Goal: Transaction & Acquisition: Download file/media

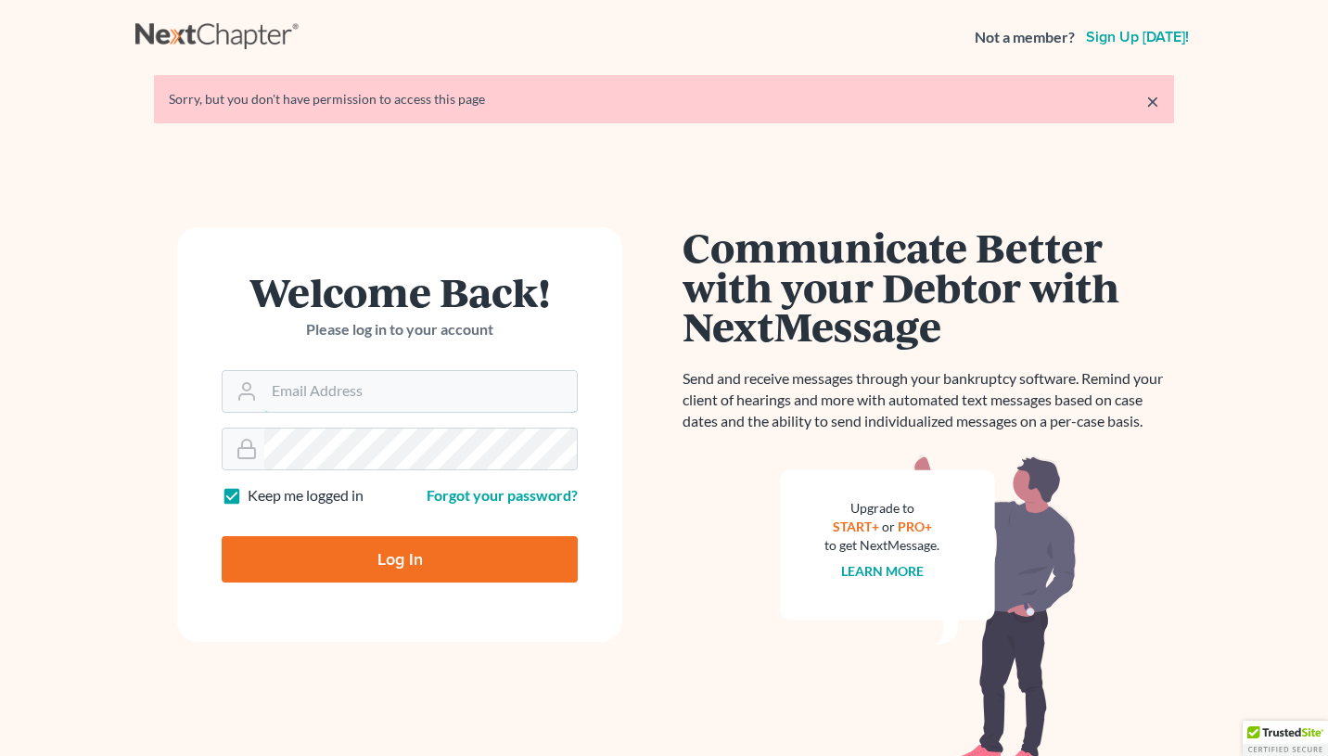
type input "keithwhite3@me.com"
click at [420, 550] on input "Log In" at bounding box center [400, 559] width 356 height 46
type input "Thinking..."
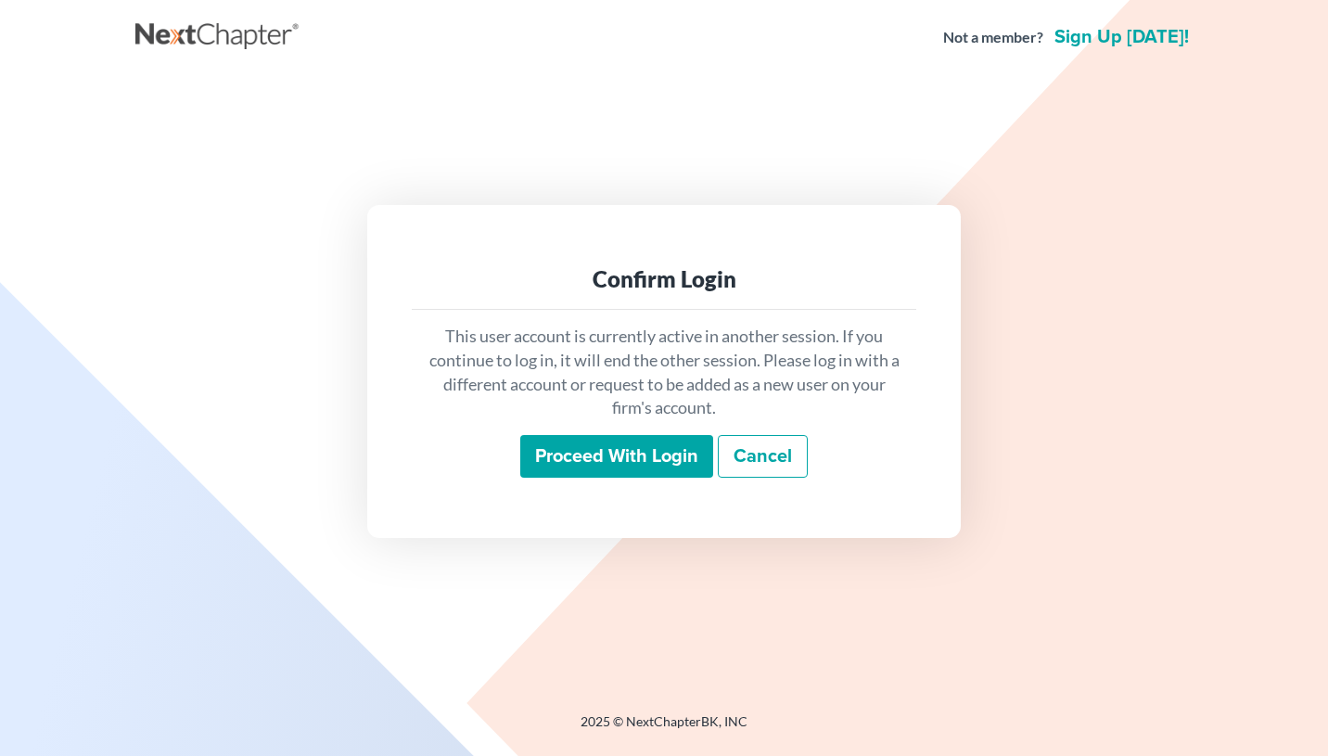
click at [603, 456] on input "Proceed with login" at bounding box center [616, 456] width 193 height 43
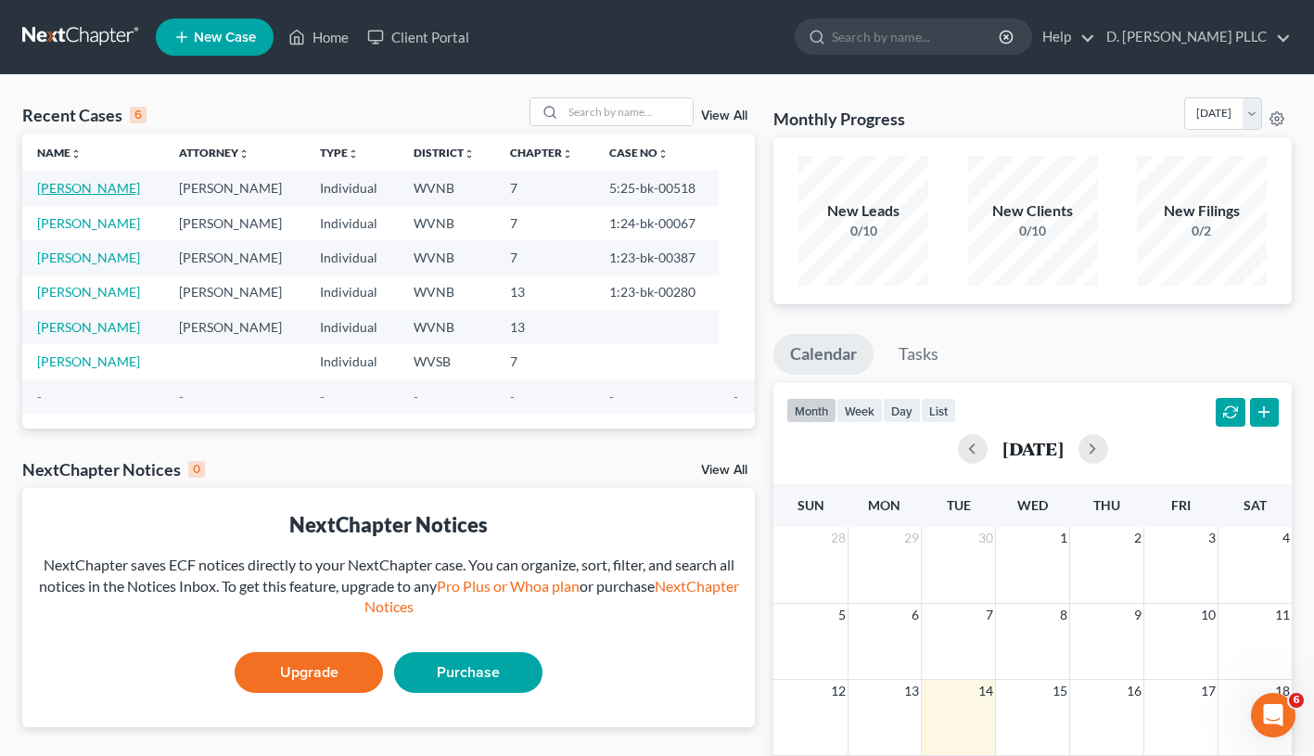
click at [82, 187] on link "[PERSON_NAME]" at bounding box center [88, 188] width 103 height 16
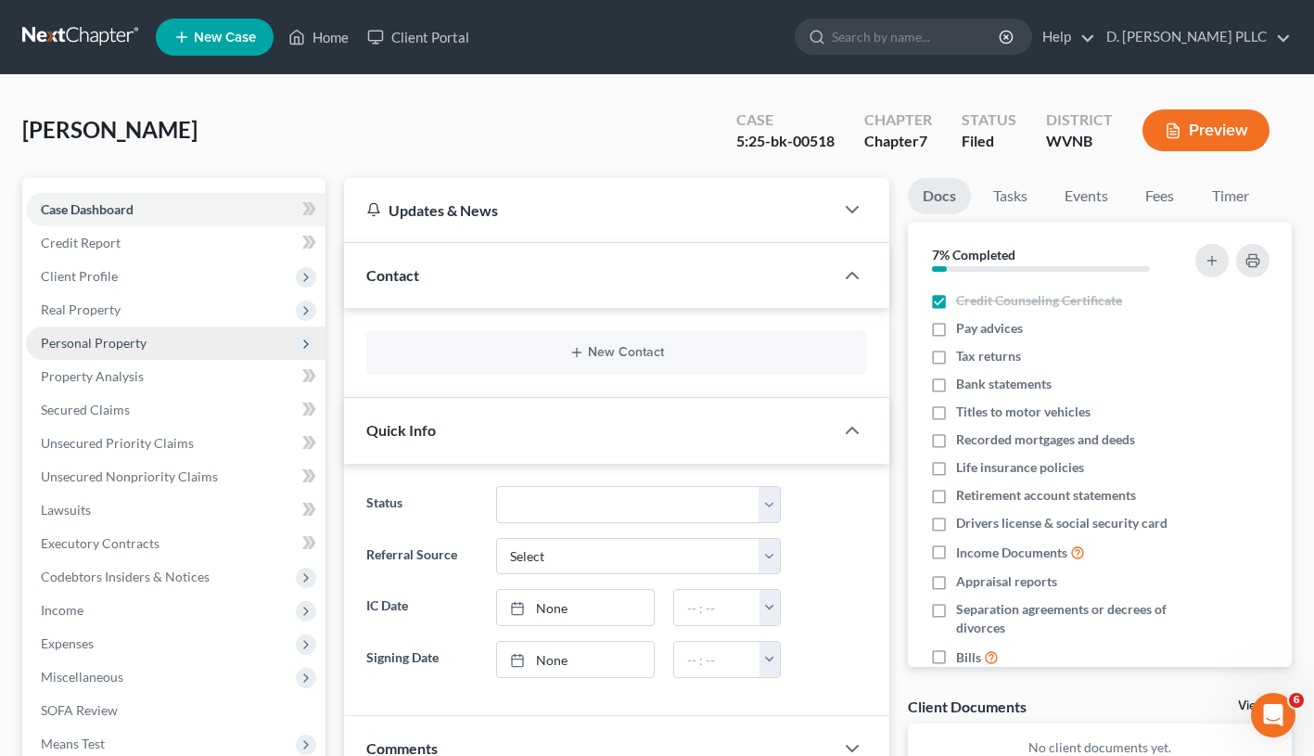
scroll to position [290, 0]
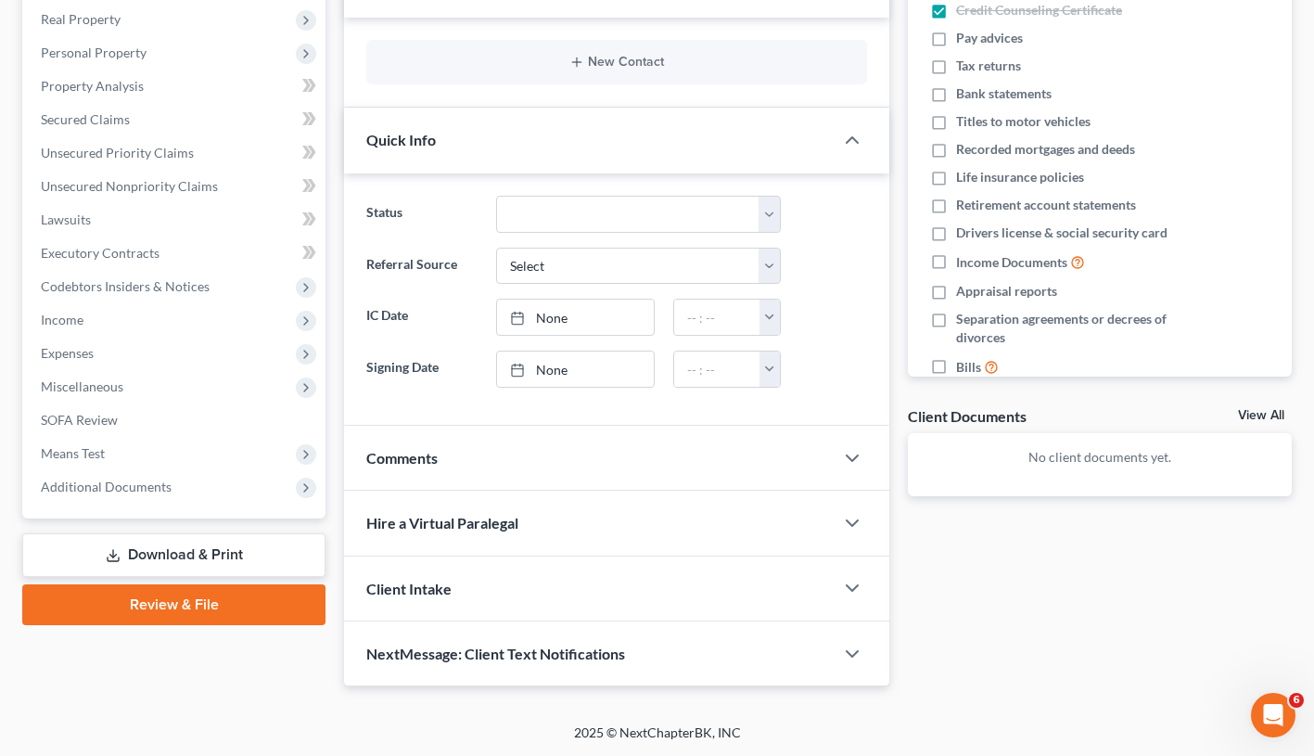
click at [174, 605] on link "Review & File" at bounding box center [173, 604] width 303 height 41
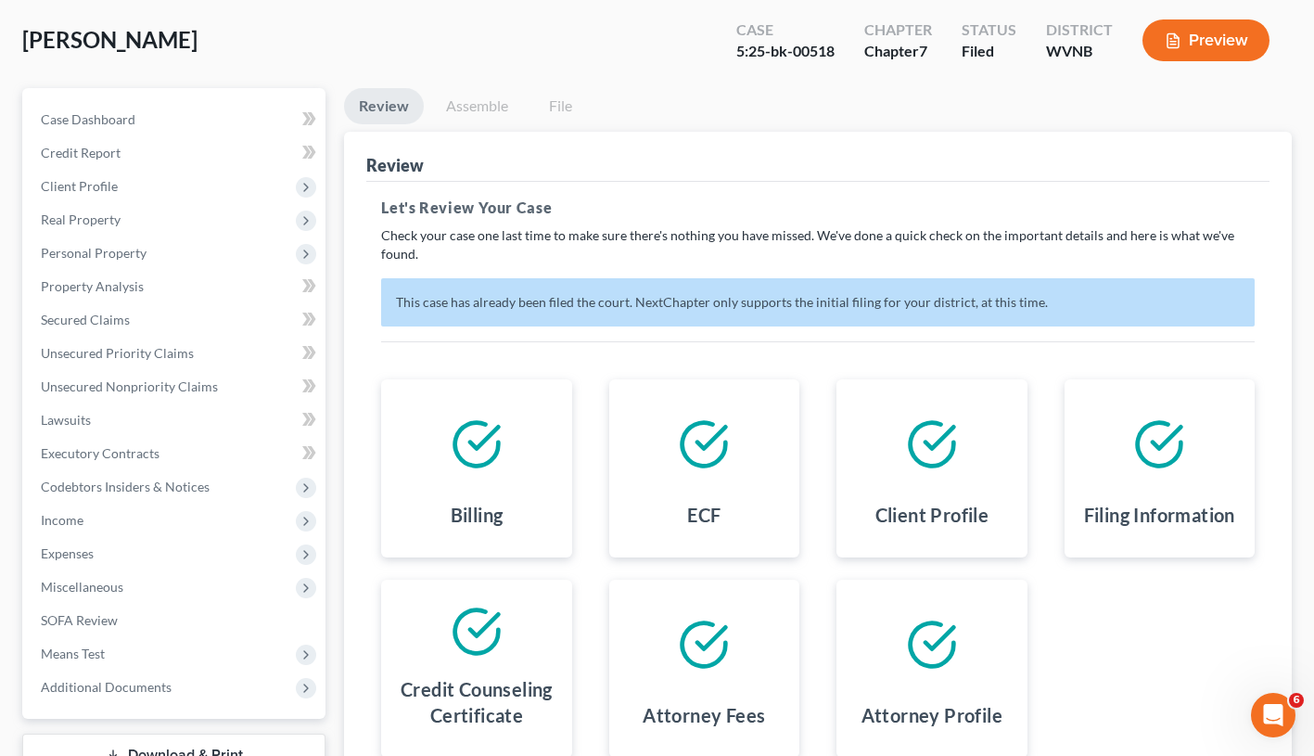
scroll to position [264, 0]
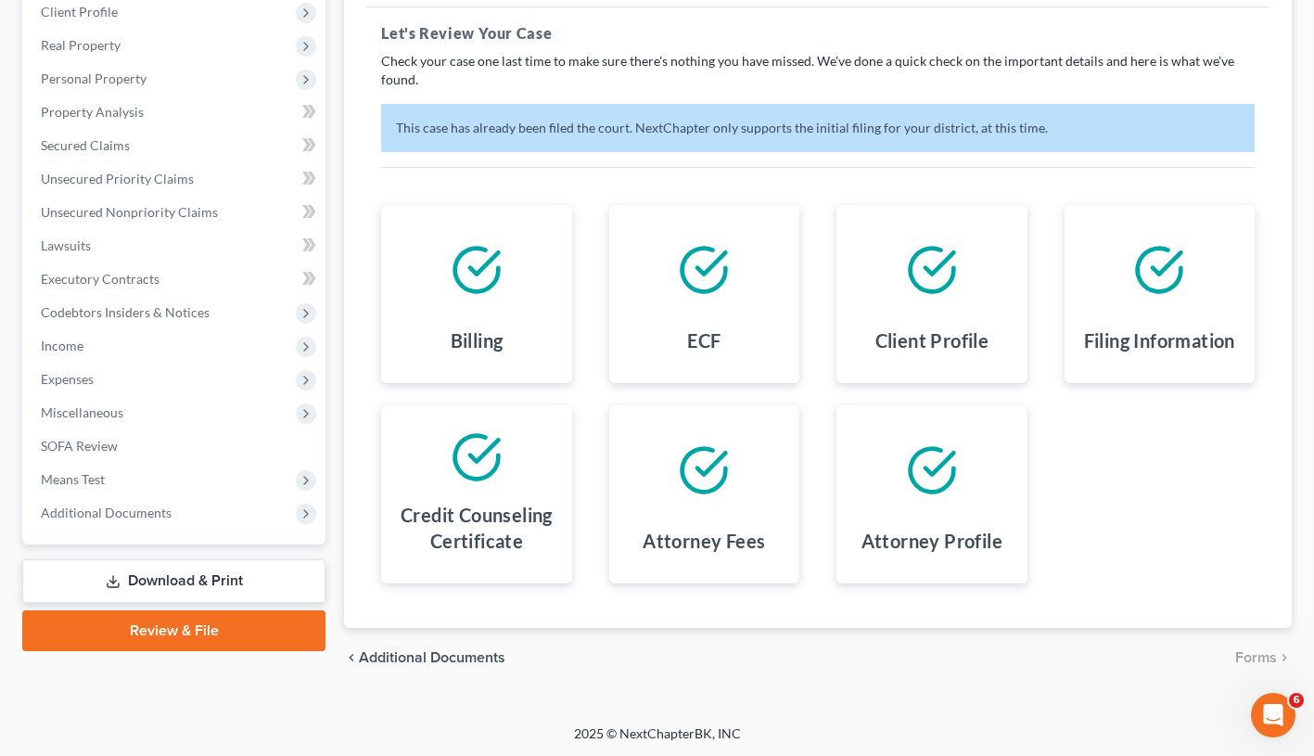
click at [202, 583] on link "Download & Print" at bounding box center [173, 581] width 303 height 44
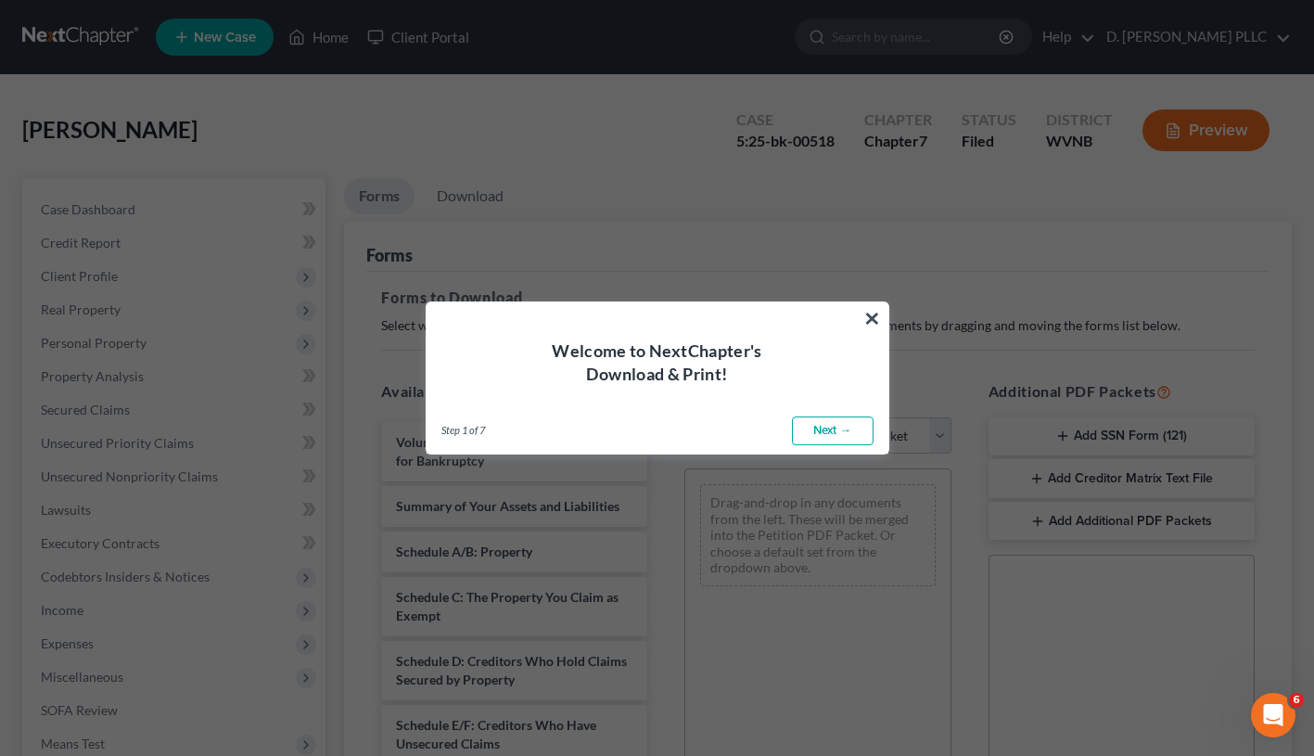
click at [449, 432] on span "Step 1 of 7" at bounding box center [464, 430] width 44 height 15
click at [452, 431] on span "Step 1 of 7" at bounding box center [464, 430] width 44 height 15
click at [871, 317] on button "×" at bounding box center [873, 318] width 18 height 30
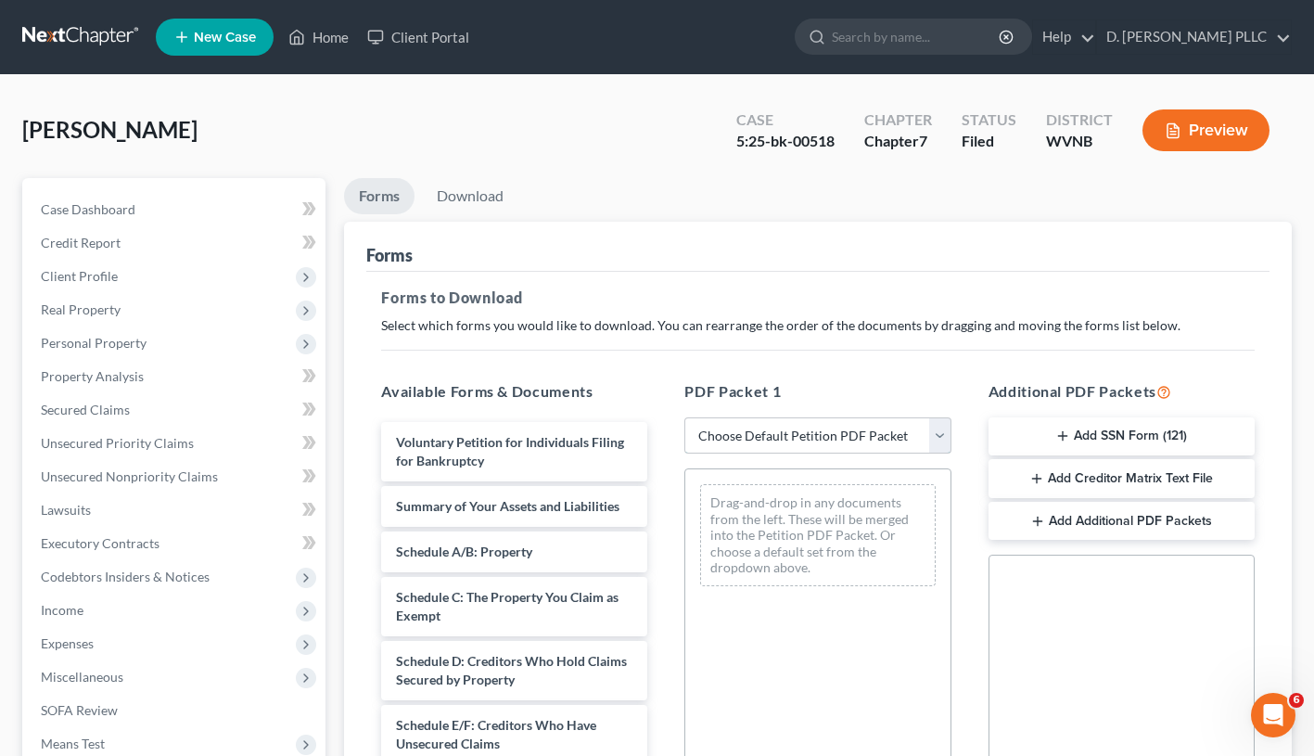
click at [940, 423] on select "Choose Default Petition PDF Packet Complete Bankruptcy Petition (all forms and …" at bounding box center [818, 435] width 266 height 37
click at [685, 417] on select "Choose Default Petition PDF Packet Complete Bankruptcy Petition (all forms and …" at bounding box center [818, 435] width 266 height 37
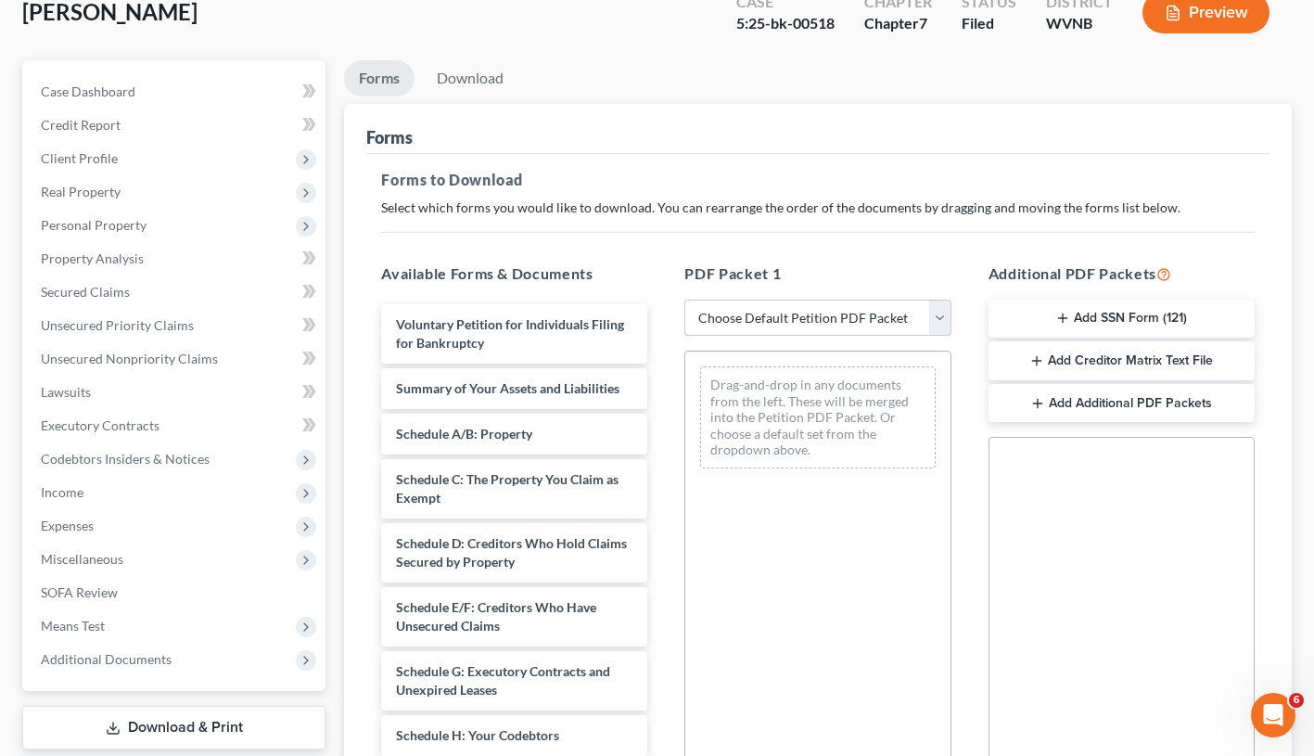
scroll to position [120, 0]
click at [930, 317] on select "Choose Default Petition PDF Packet Complete Bankruptcy Petition (all forms and …" at bounding box center [818, 316] width 266 height 37
select select "0"
click at [685, 298] on select "Choose Default Petition PDF Packet Complete Bankruptcy Petition (all forms and …" at bounding box center [818, 316] width 266 height 37
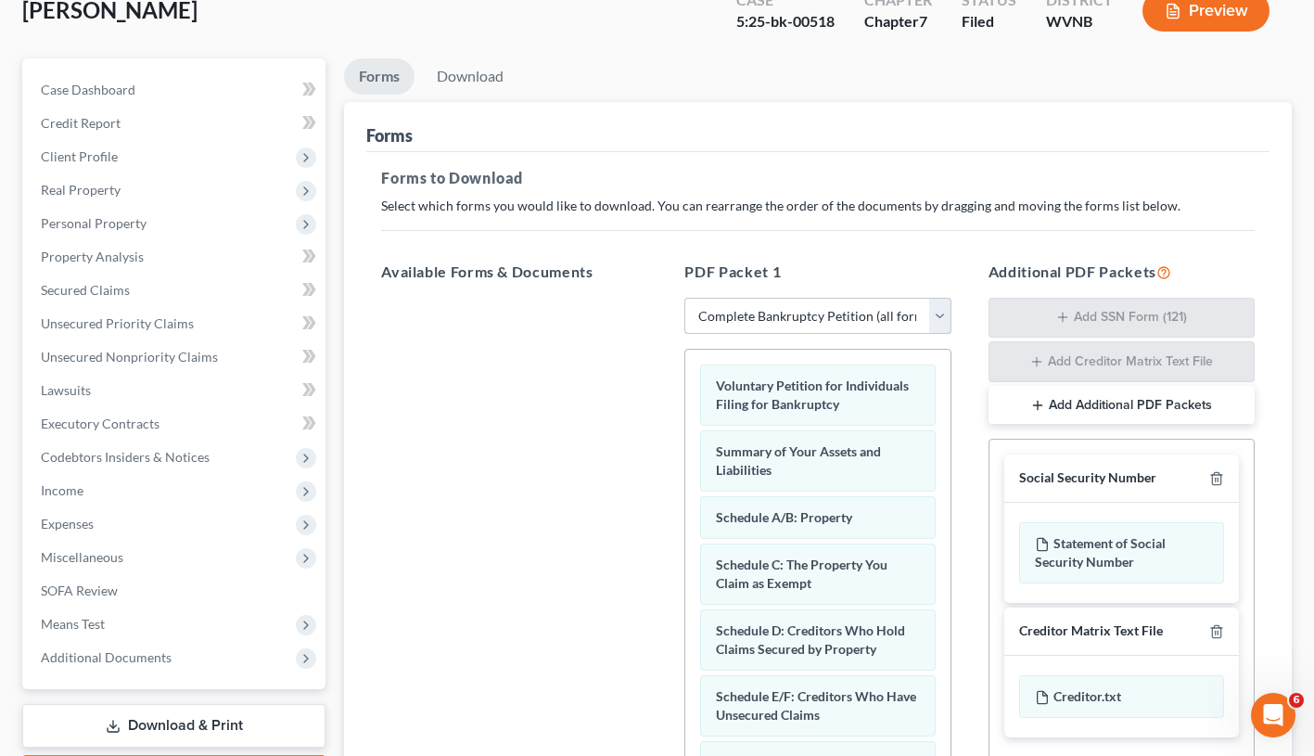
click at [936, 310] on select "Choose Default Petition PDF Packet Complete Bankruptcy Petition (all forms and …" at bounding box center [818, 316] width 266 height 37
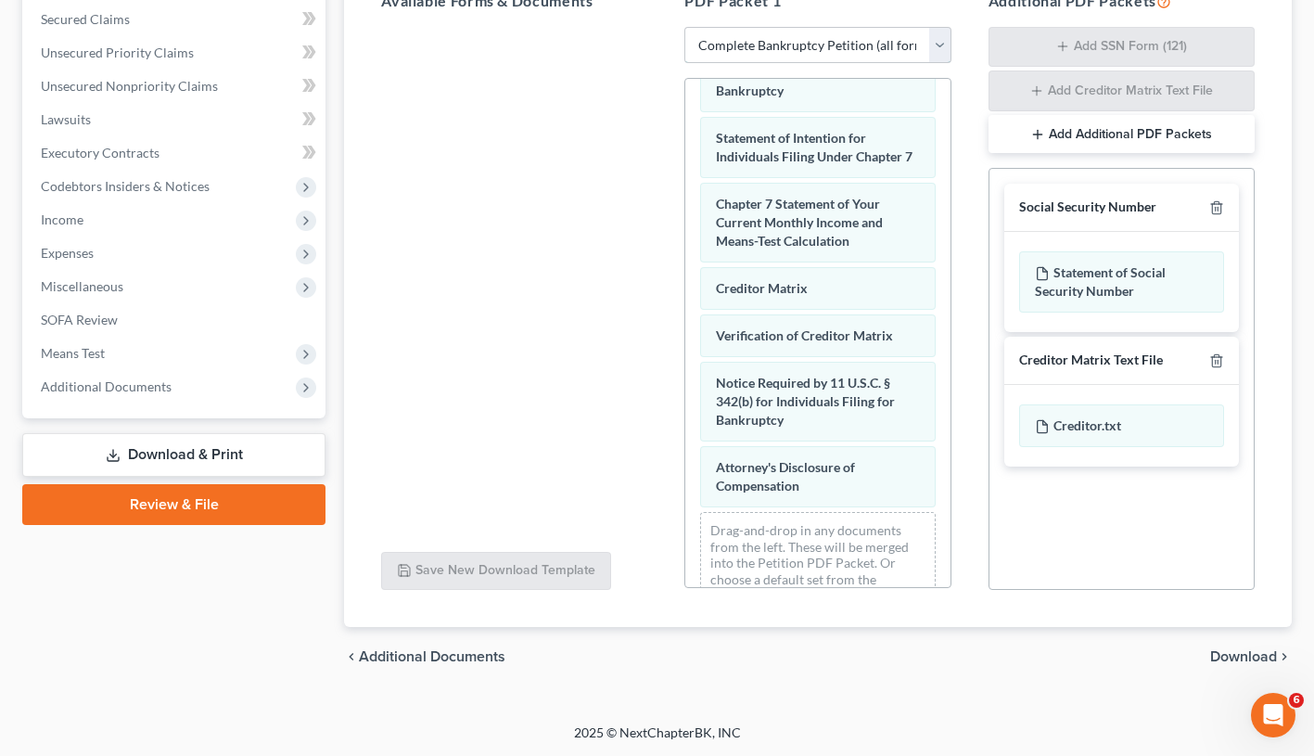
scroll to position [771, 0]
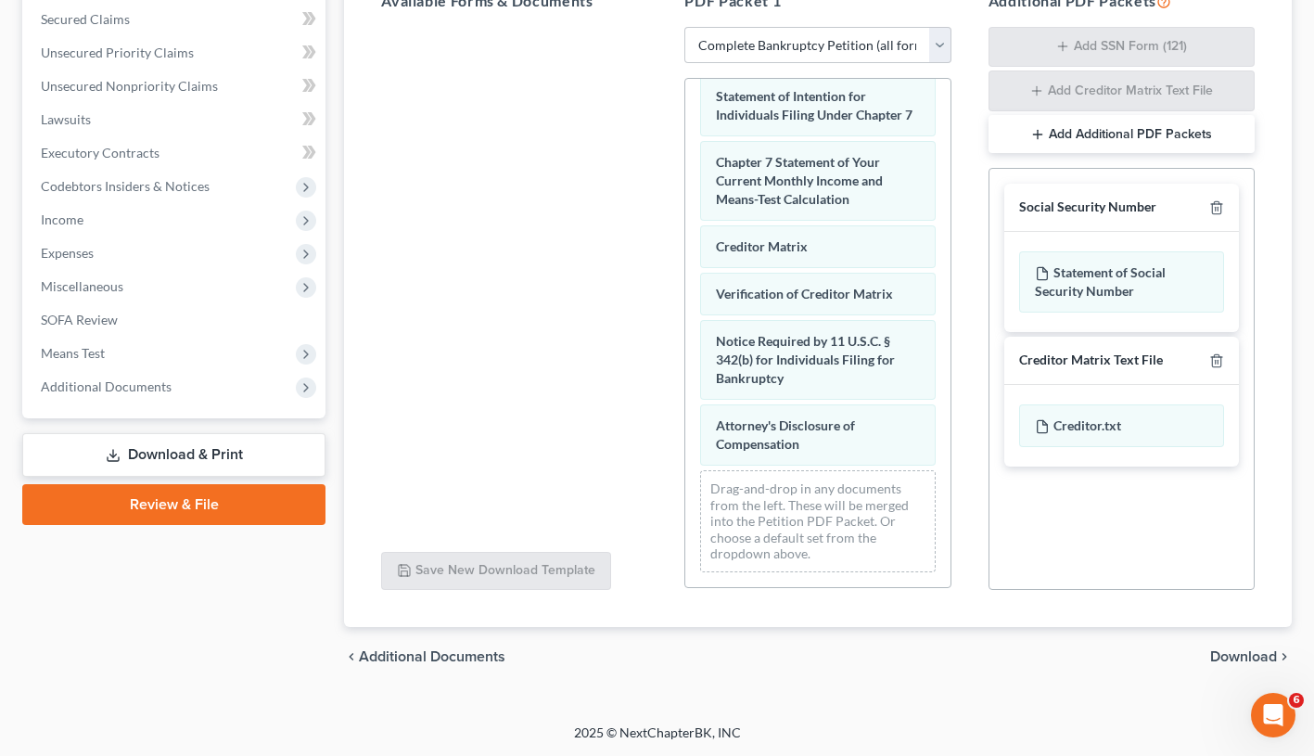
click at [1257, 656] on span "Download" at bounding box center [1244, 656] width 67 height 15
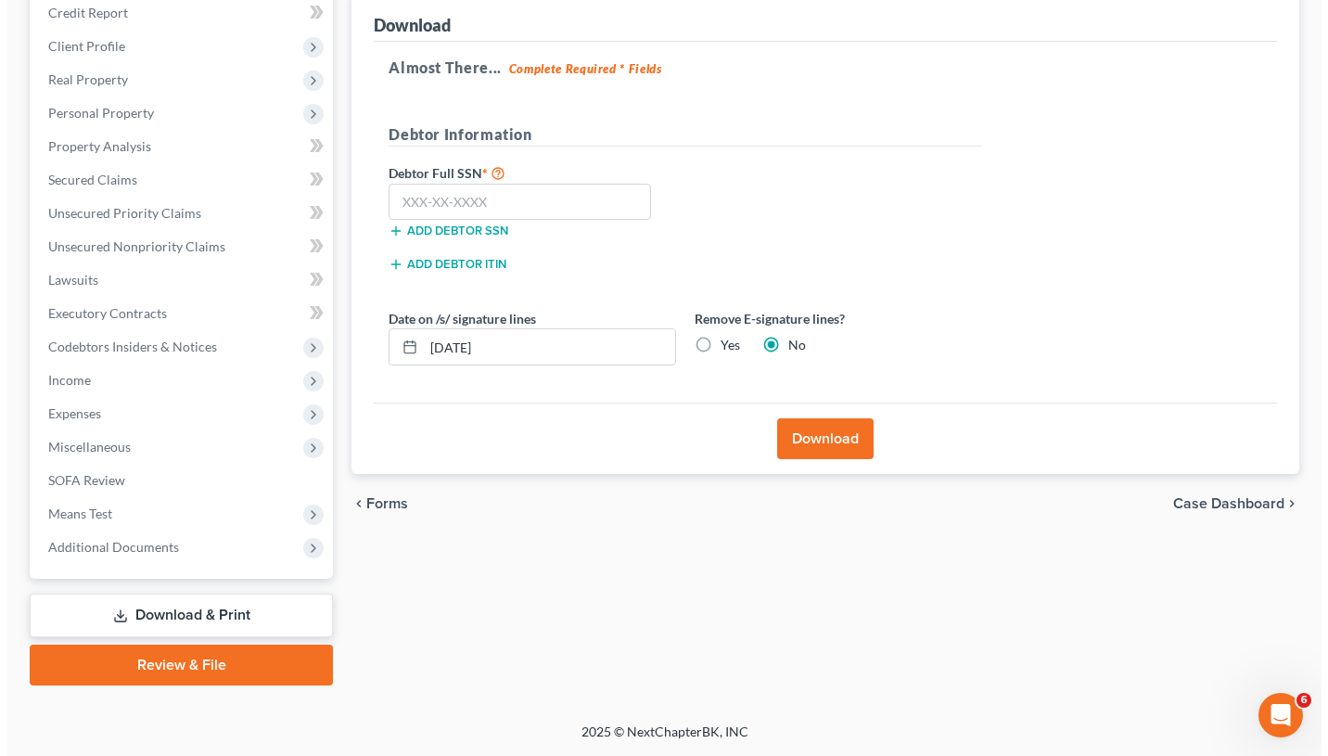
scroll to position [228, 0]
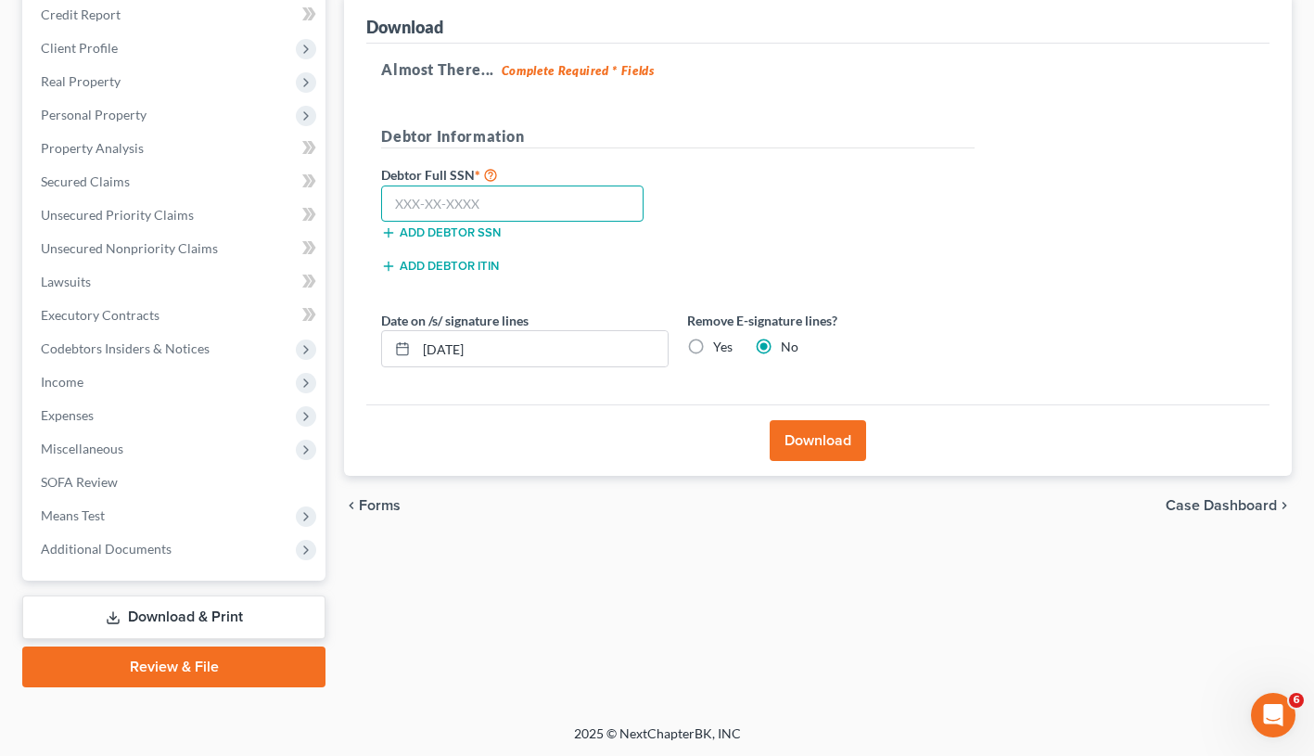
click at [415, 205] on input "text" at bounding box center [512, 204] width 263 height 37
type input "235-85-9339"
click at [810, 445] on button "Download" at bounding box center [818, 440] width 96 height 41
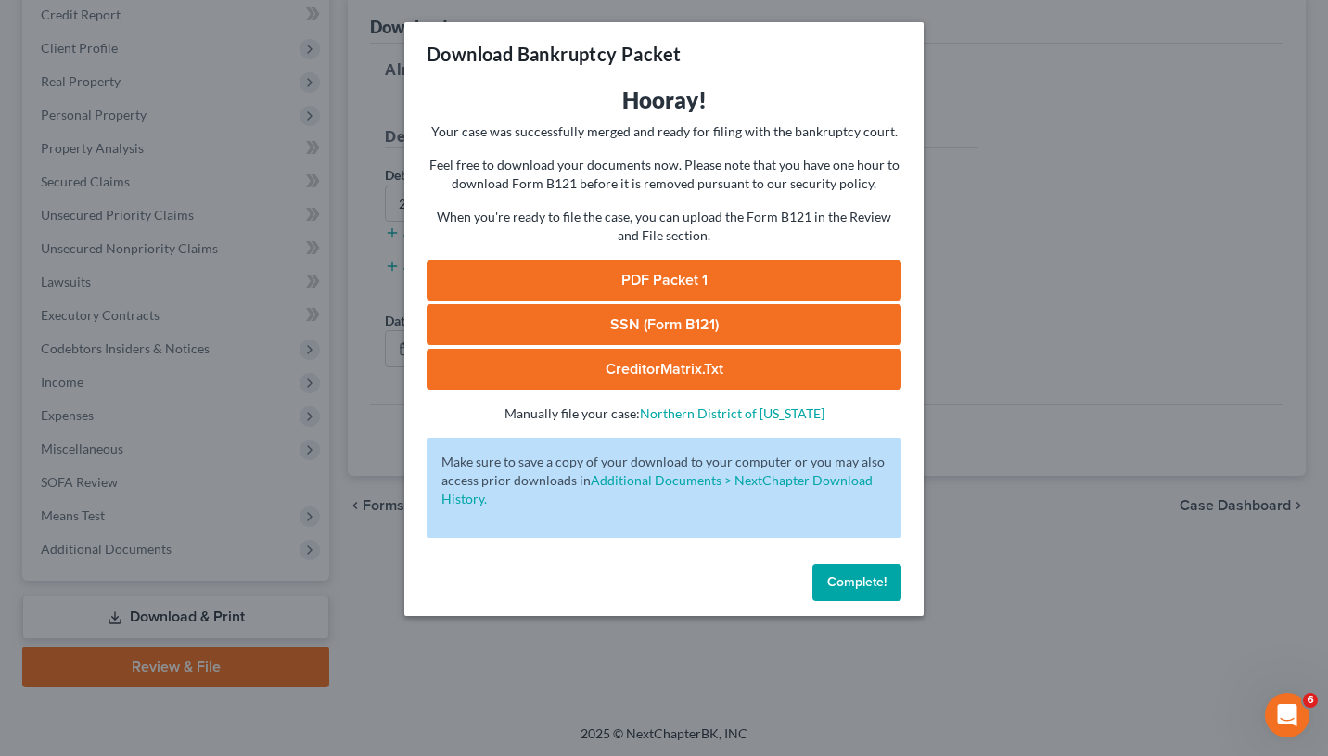
click at [686, 276] on link "PDF Packet 1" at bounding box center [664, 280] width 475 height 41
